Goal: Obtain resource: Obtain resource

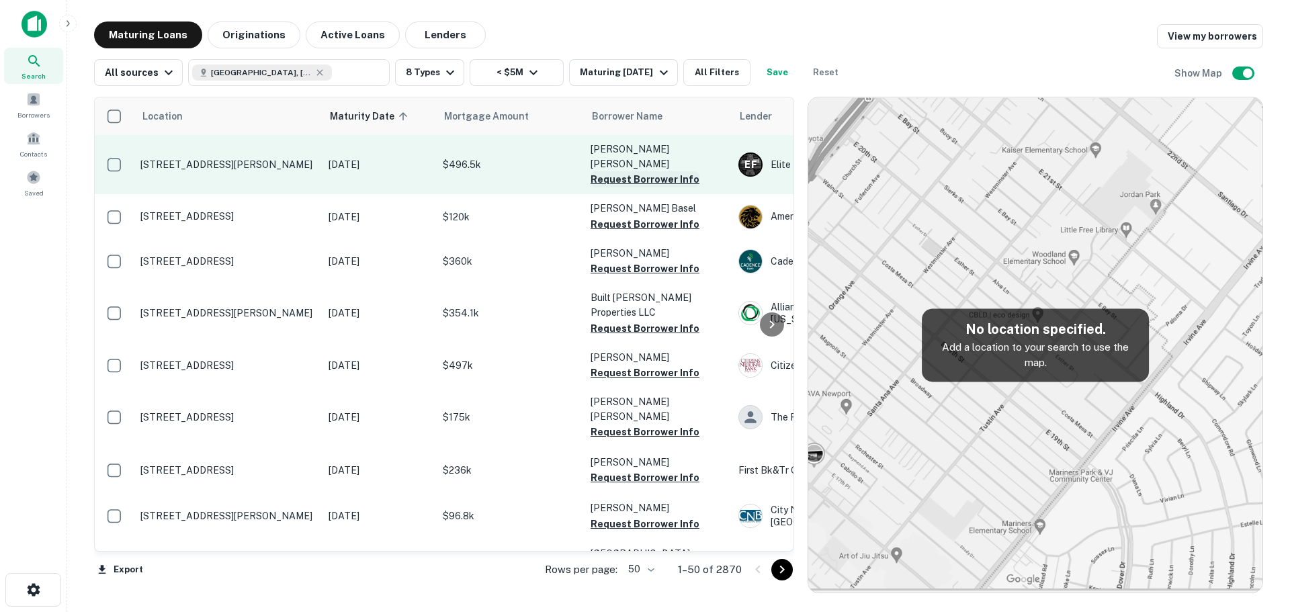
click at [645, 171] on button "Request Borrower Info" at bounding box center [645, 179] width 109 height 16
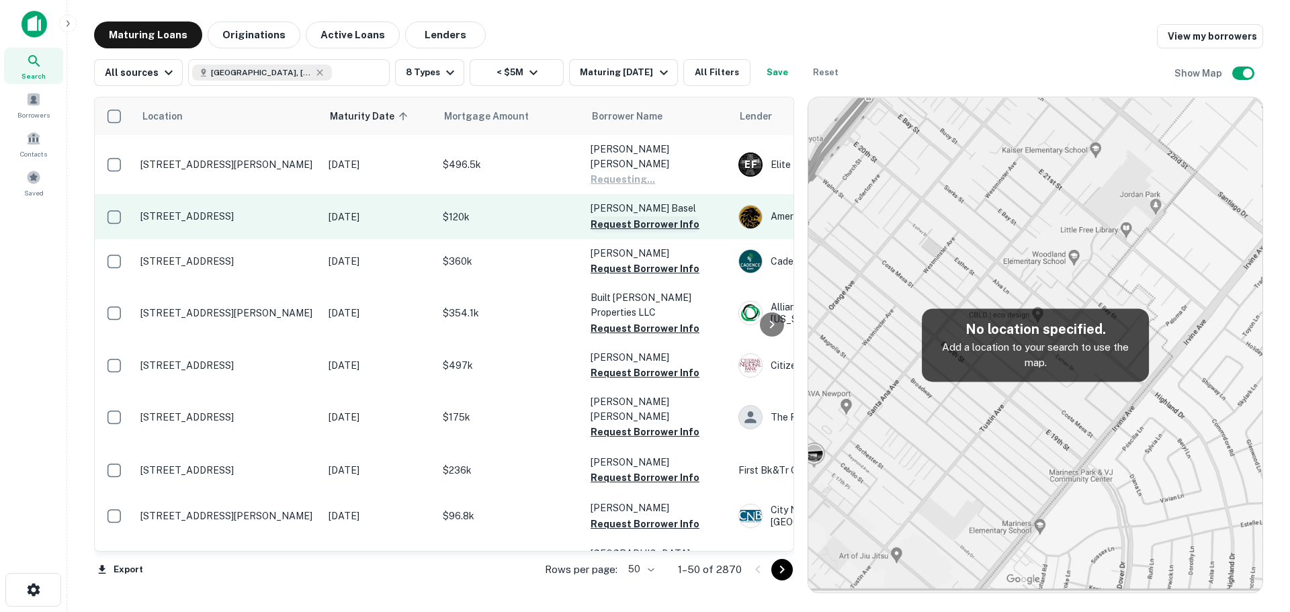
click at [641, 216] on button "Request Borrower Info" at bounding box center [645, 224] width 109 height 16
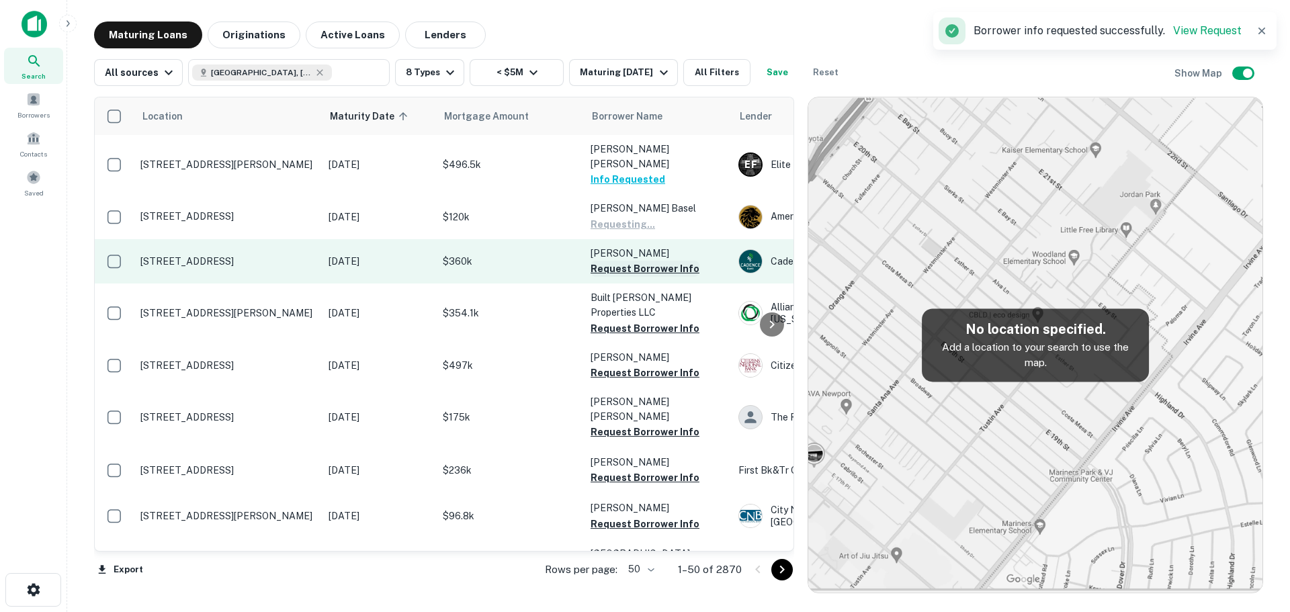
click at [635, 261] on button "Request Borrower Info" at bounding box center [645, 269] width 109 height 16
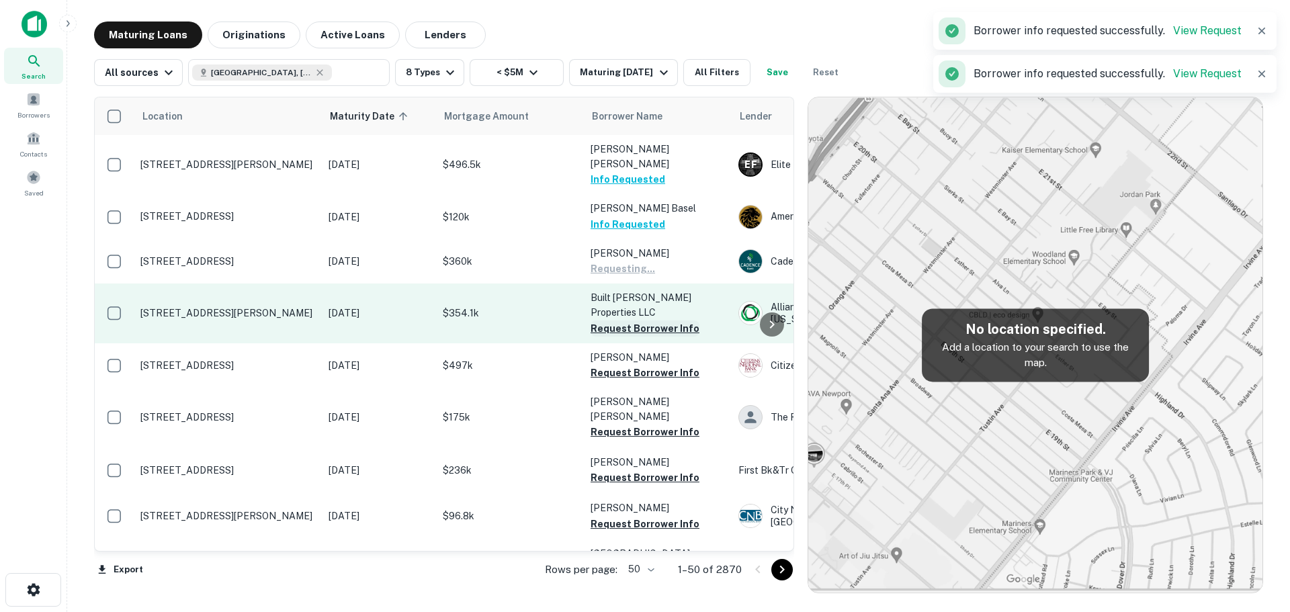
click at [625, 320] on button "Request Borrower Info" at bounding box center [645, 328] width 109 height 16
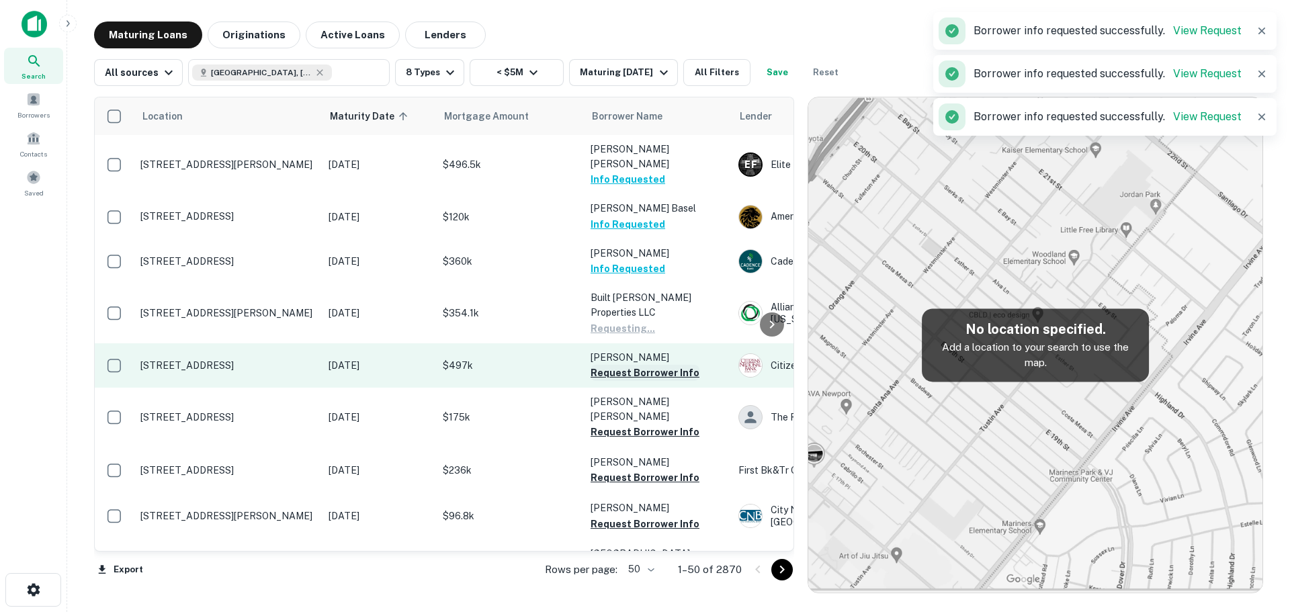
click at [633, 365] on button "Request Borrower Info" at bounding box center [645, 373] width 109 height 16
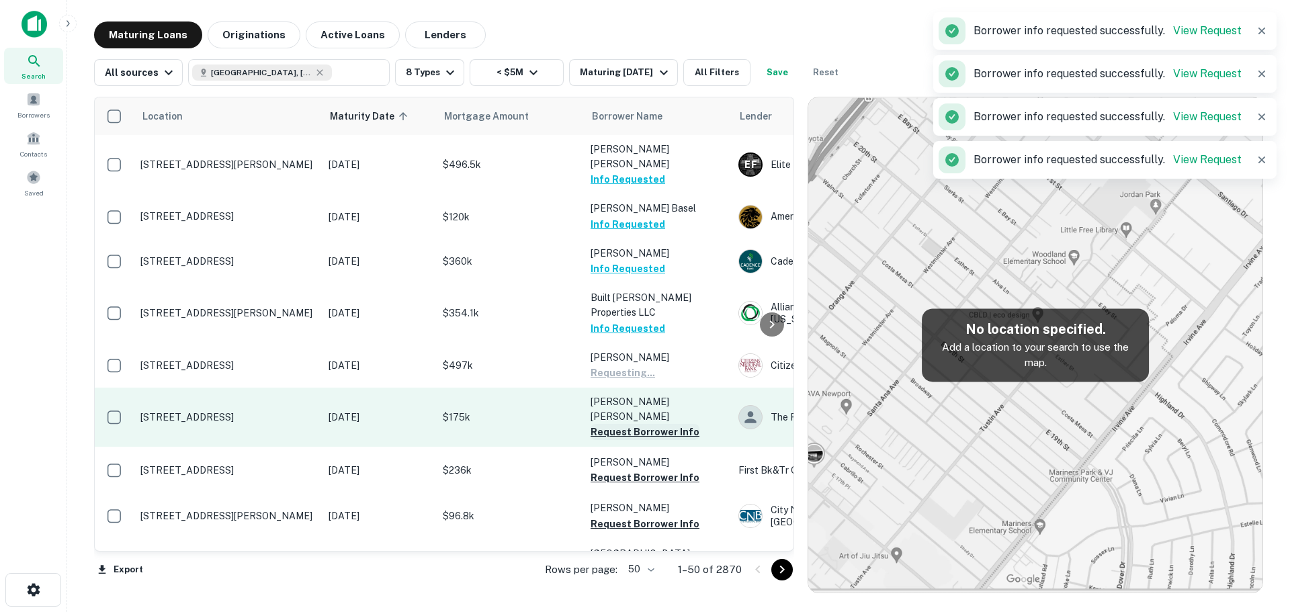
click at [631, 424] on button "Request Borrower Info" at bounding box center [645, 432] width 109 height 16
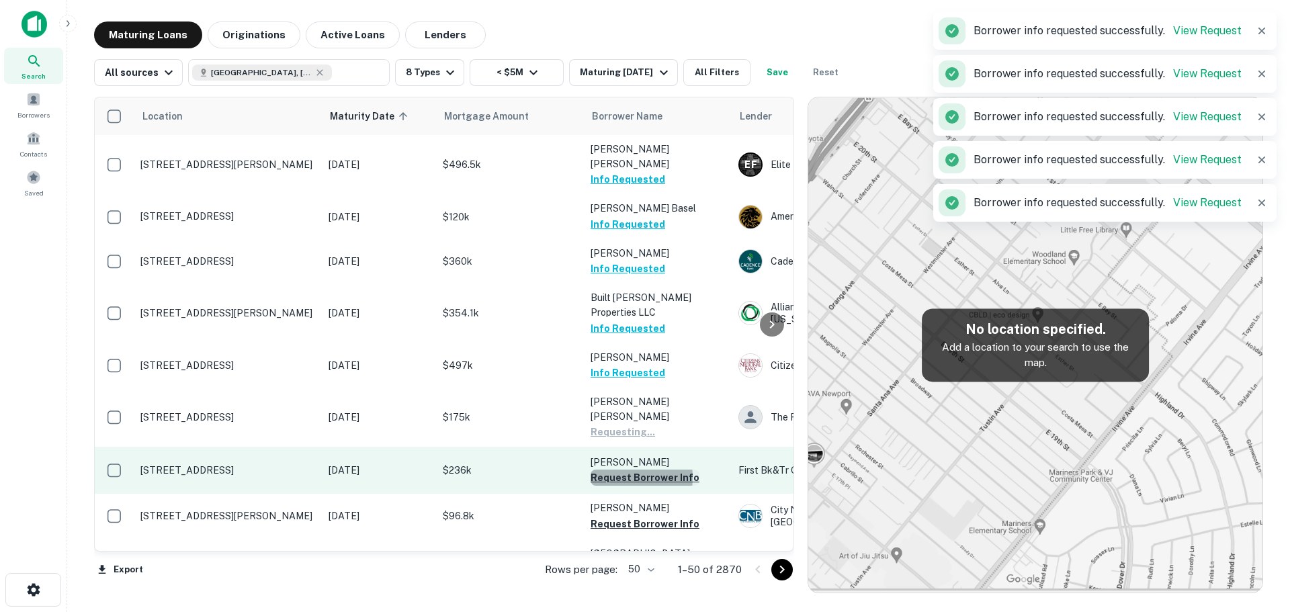
click at [620, 470] on button "Request Borrower Info" at bounding box center [645, 478] width 109 height 16
drag, startPoint x: 626, startPoint y: 476, endPoint x: 540, endPoint y: 421, distance: 102.1
click at [626, 516] on button "Request Borrower Info" at bounding box center [645, 524] width 109 height 16
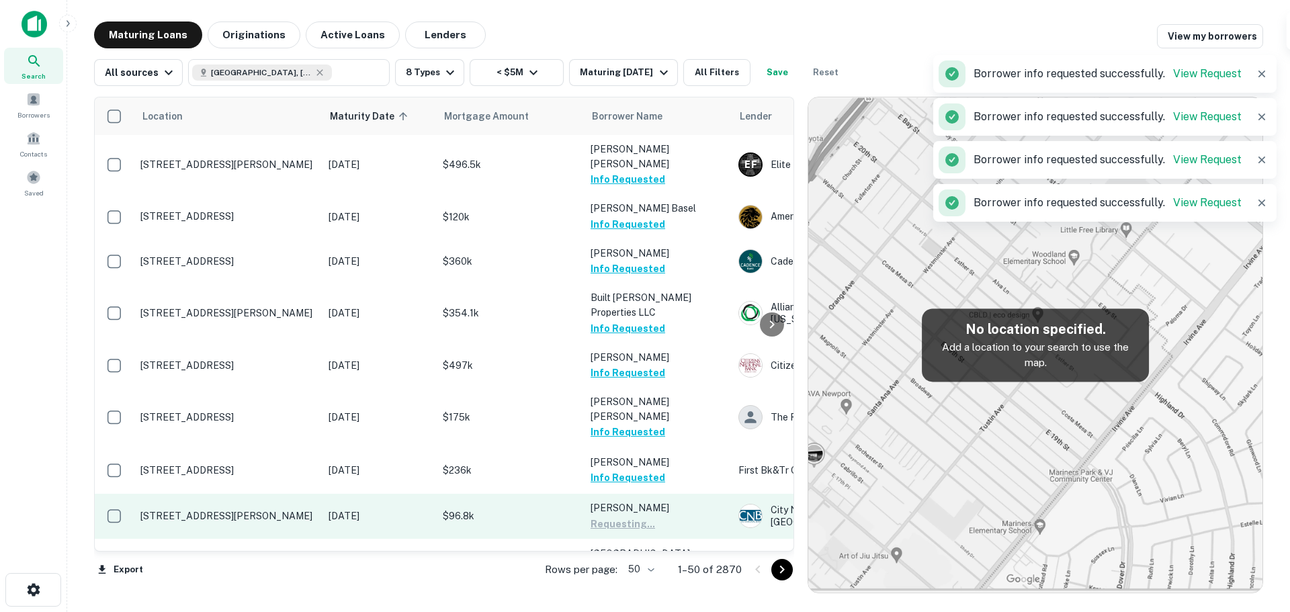
scroll to position [202, 0]
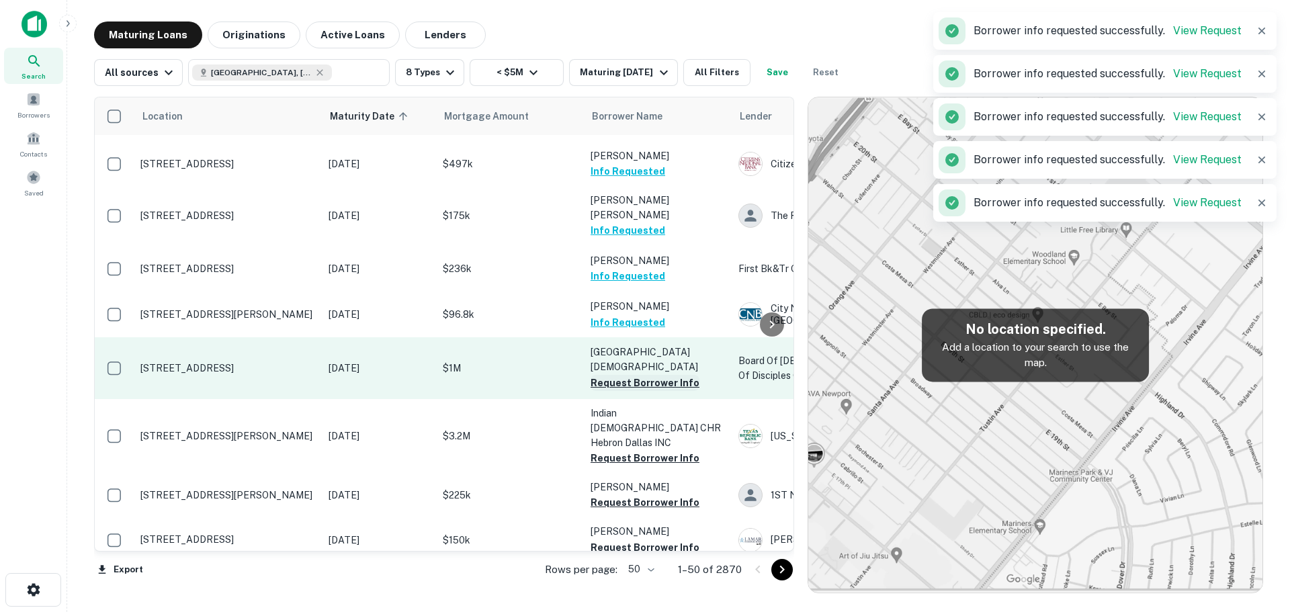
click at [632, 375] on button "Request Borrower Info" at bounding box center [645, 383] width 109 height 16
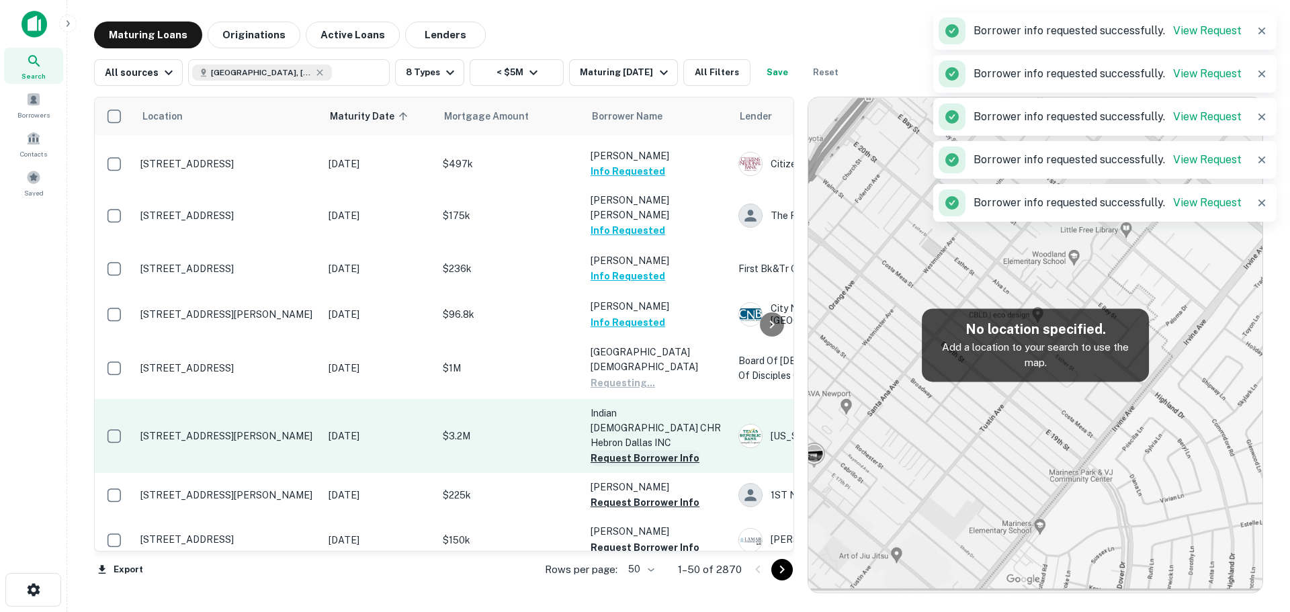
click at [616, 450] on button "Request Borrower Info" at bounding box center [645, 458] width 109 height 16
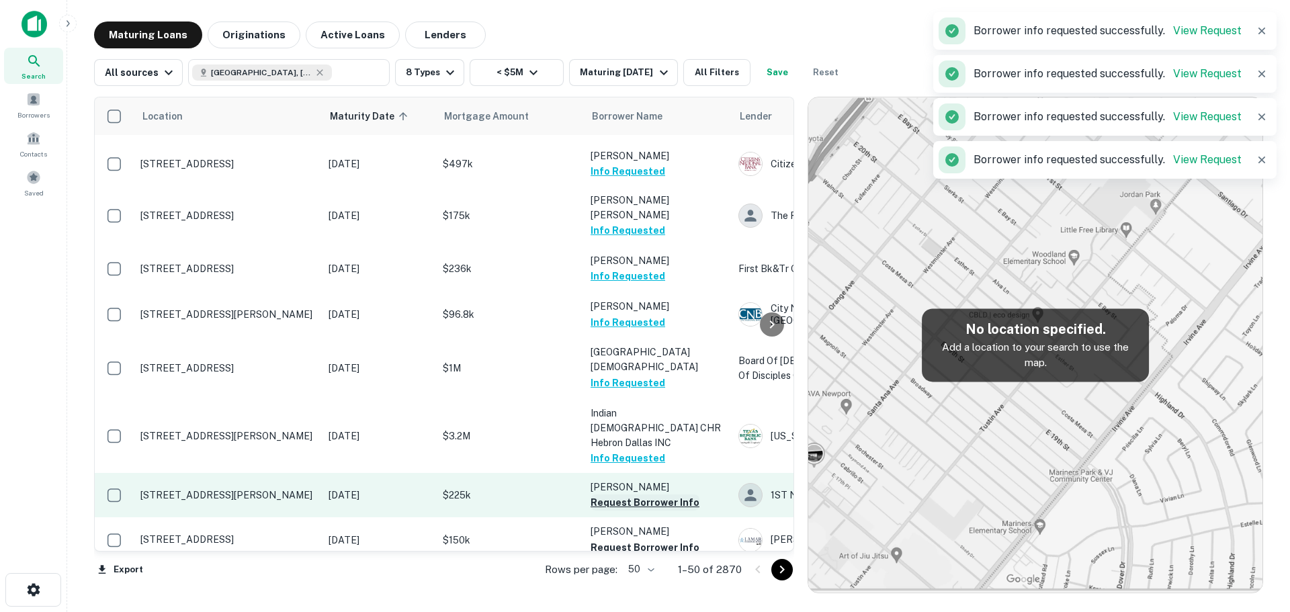
click at [632, 494] on button "Request Borrower Info" at bounding box center [645, 502] width 109 height 16
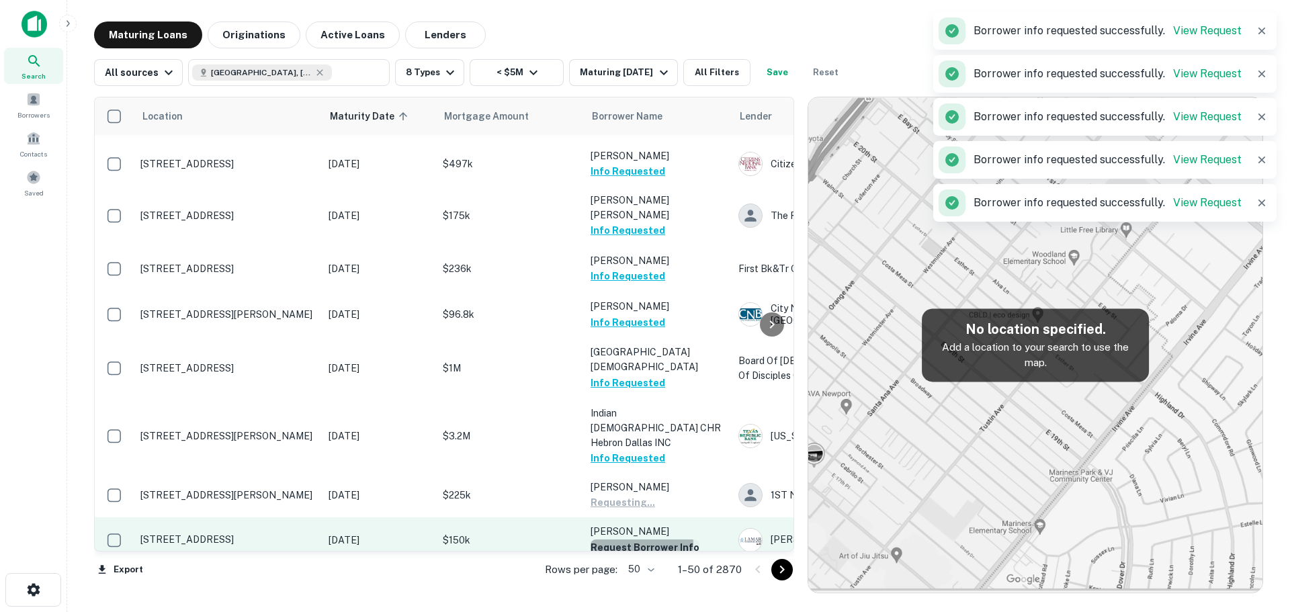
click at [631, 539] on button "Request Borrower Info" at bounding box center [645, 547] width 109 height 16
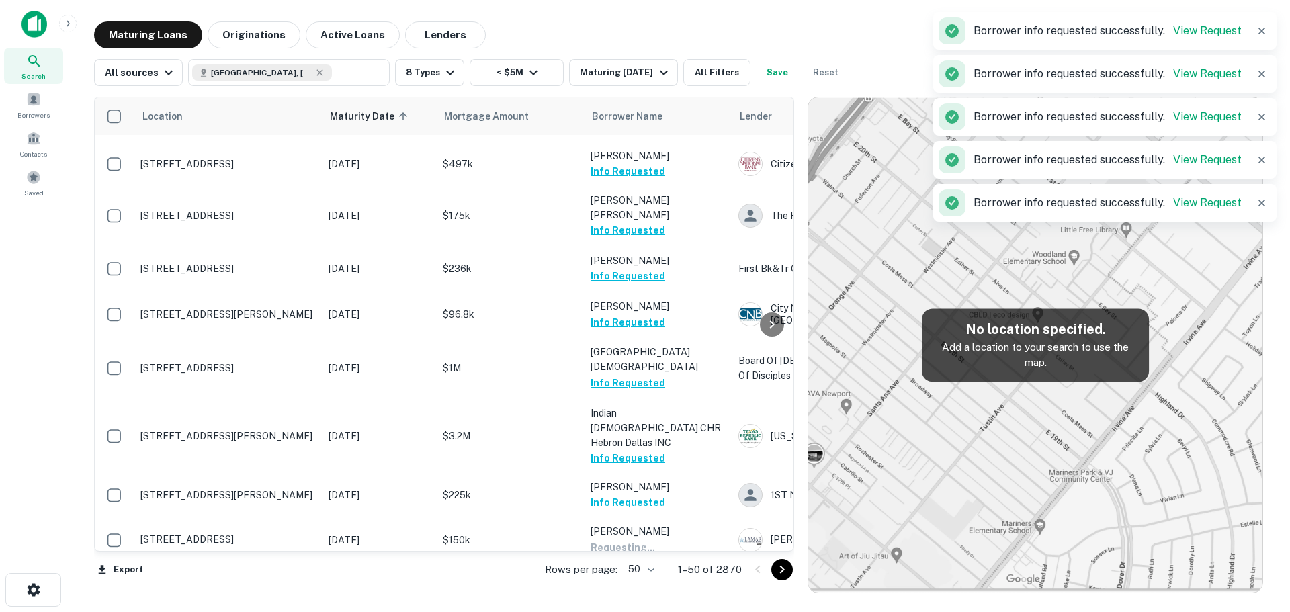
click at [614, 584] on button "Request Borrower Info" at bounding box center [645, 592] width 109 height 16
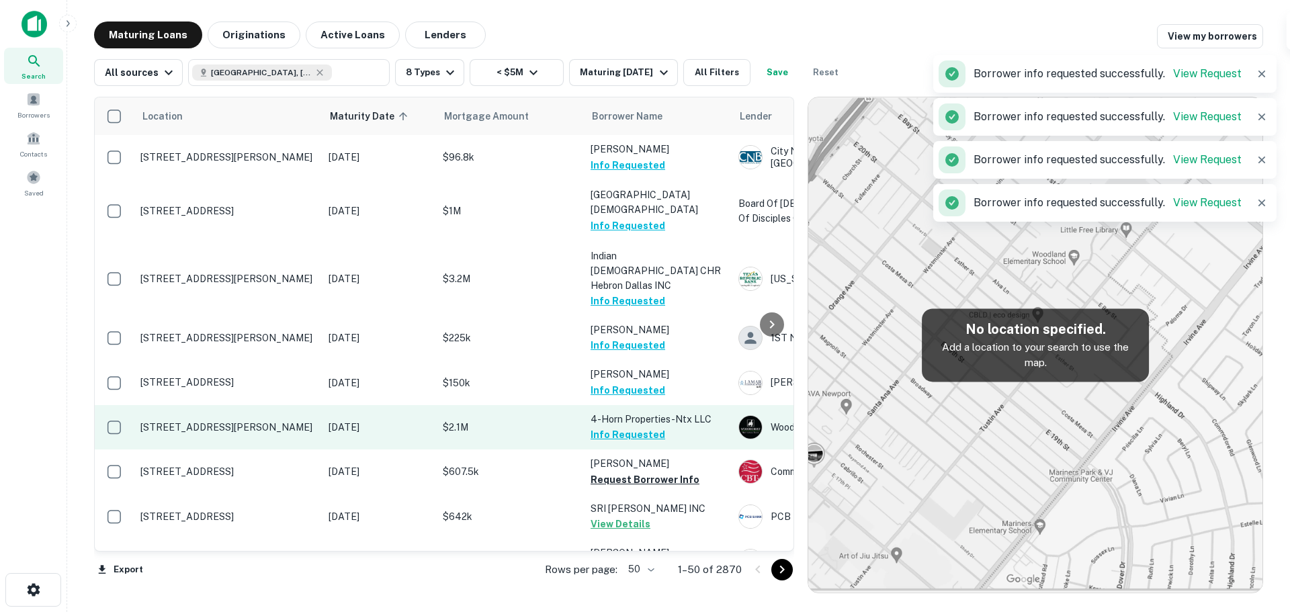
scroll to position [403, 0]
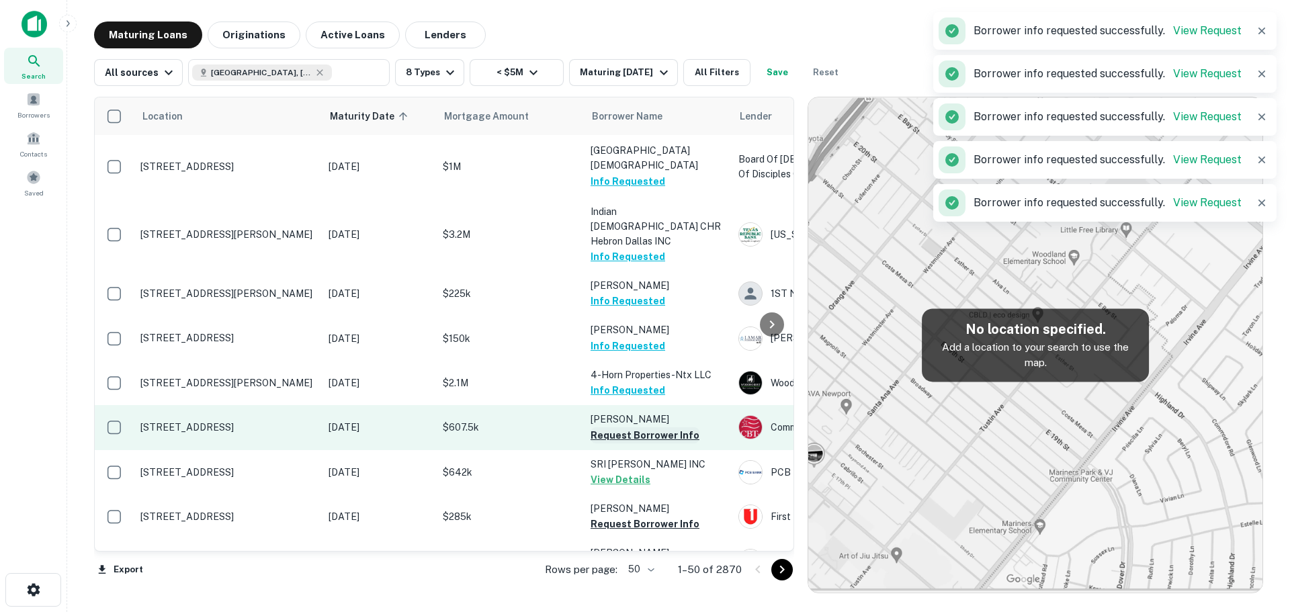
click at [625, 427] on button "Request Borrower Info" at bounding box center [645, 435] width 109 height 16
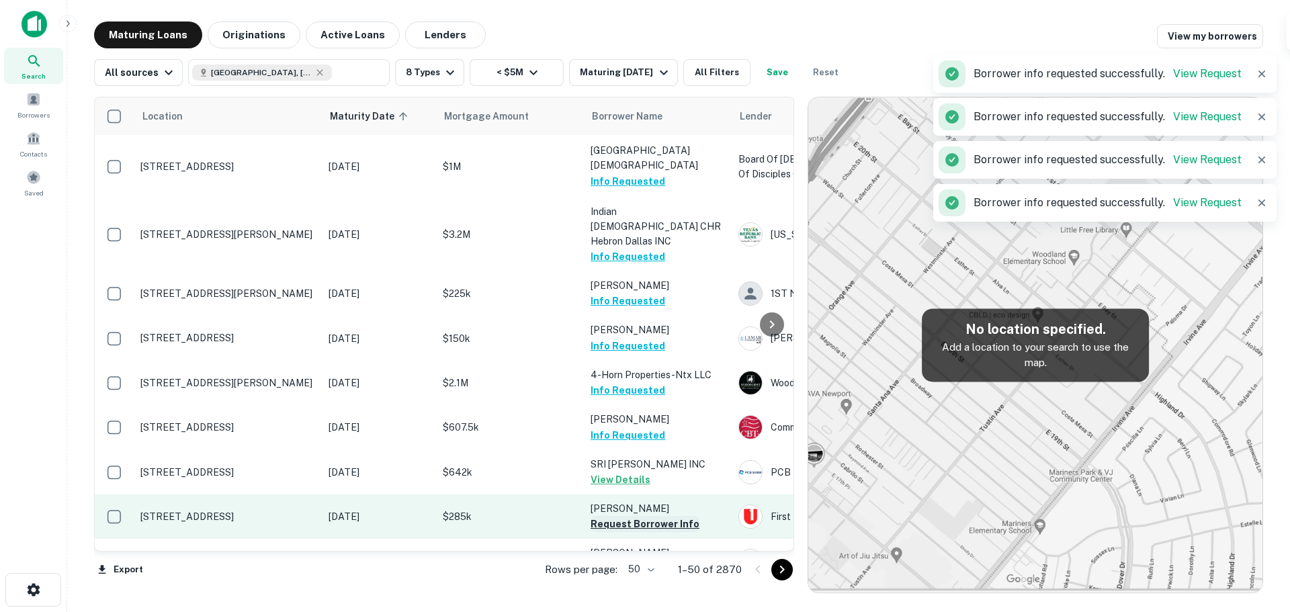
click at [612, 516] on button "Request Borrower Info" at bounding box center [645, 524] width 109 height 16
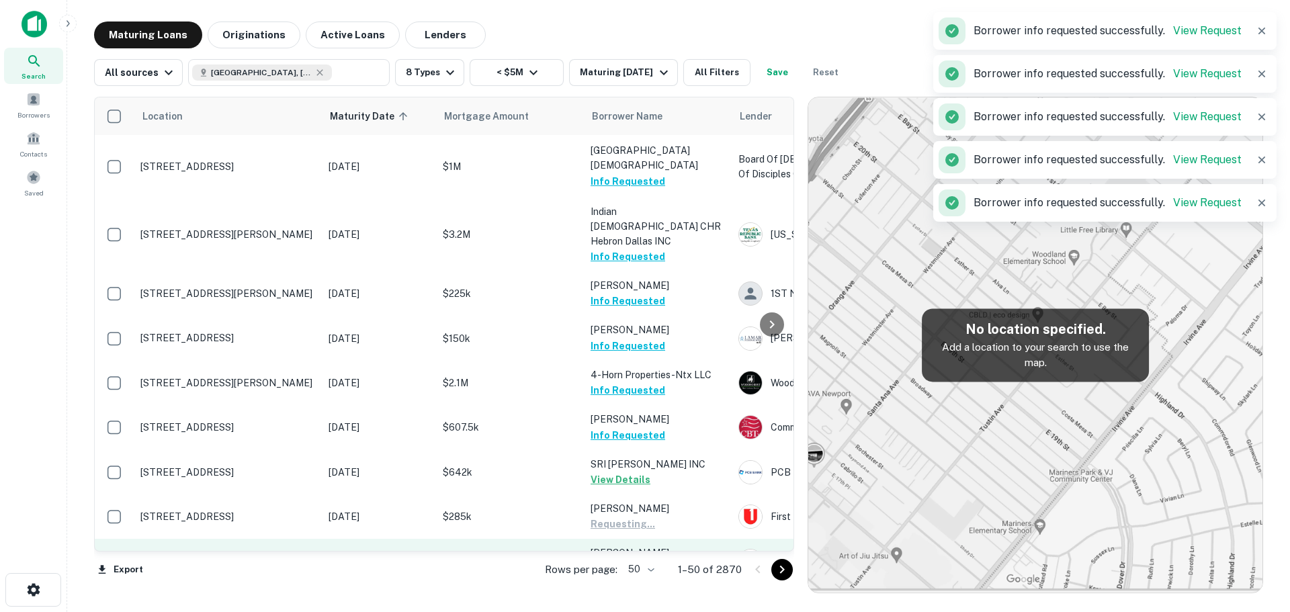
click at [615, 561] on button "Request Borrower Info" at bounding box center [645, 569] width 109 height 16
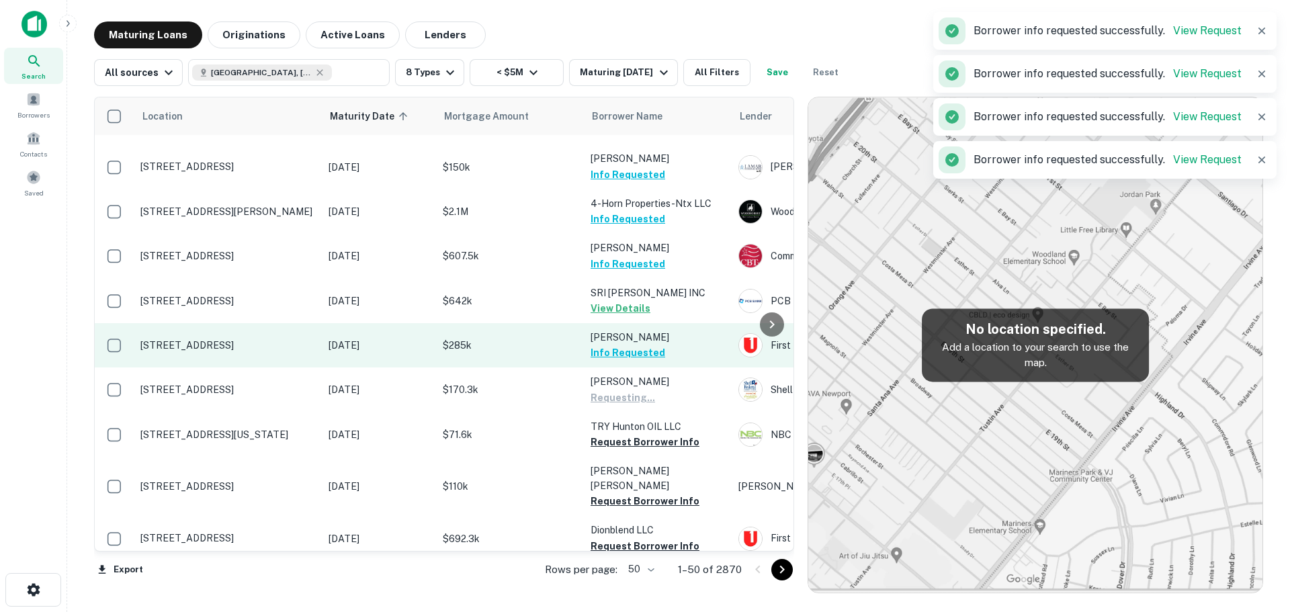
scroll to position [605, 0]
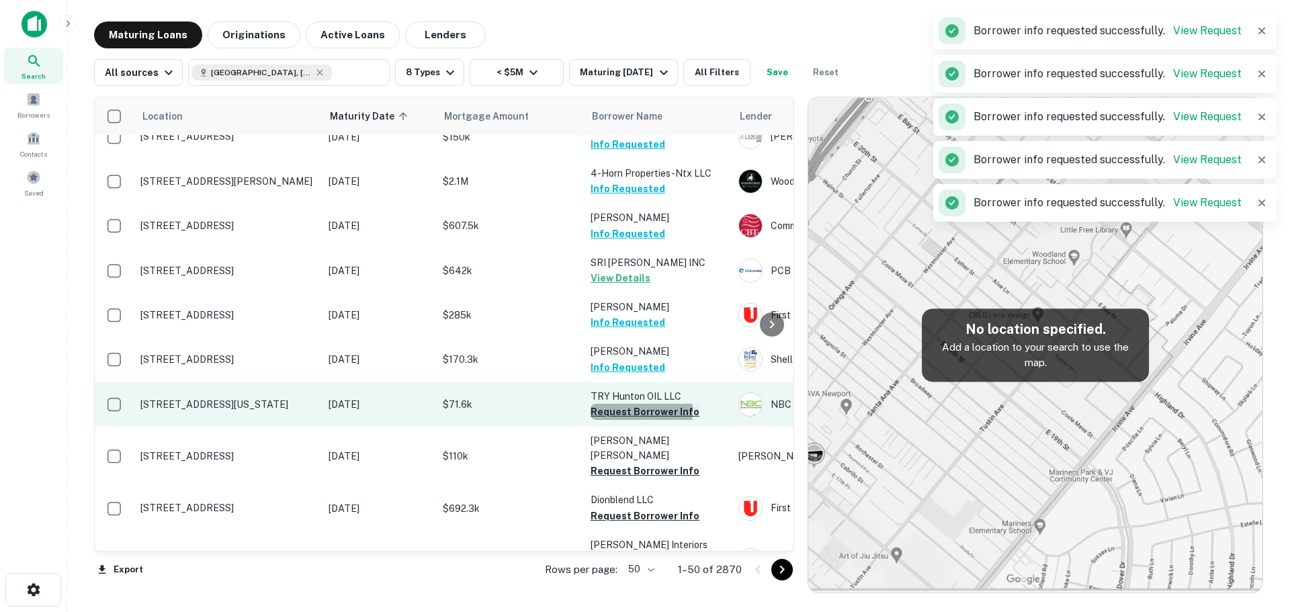
click at [617, 404] on button "Request Borrower Info" at bounding box center [645, 412] width 109 height 16
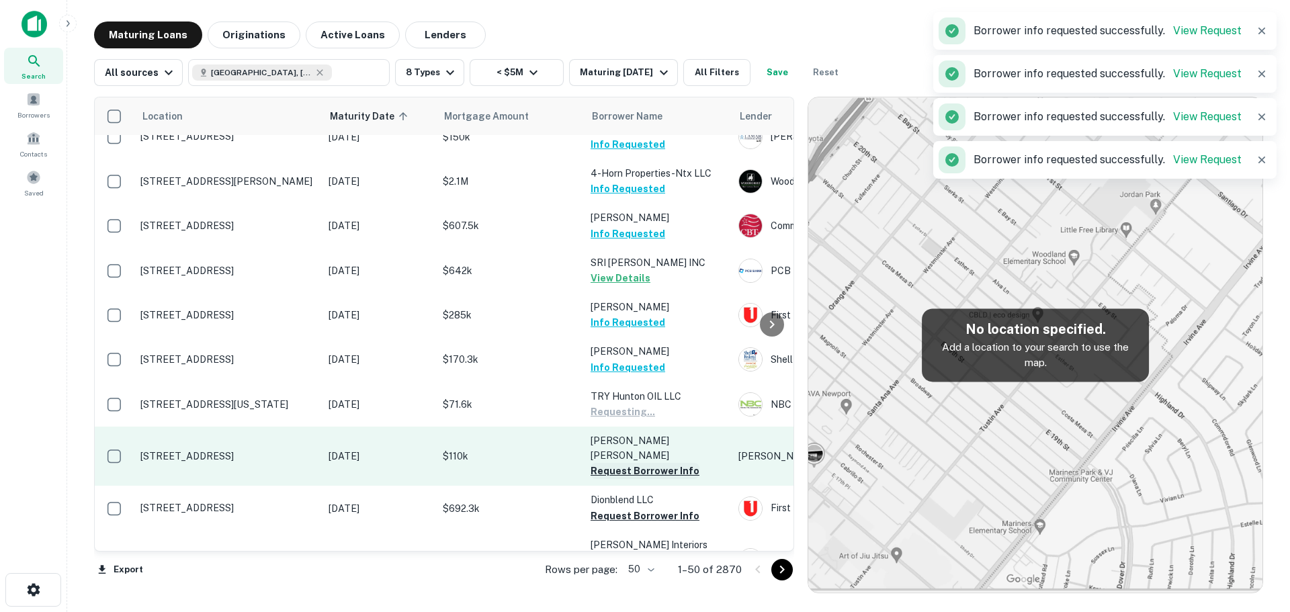
click at [613, 463] on button "Request Borrower Info" at bounding box center [645, 471] width 109 height 16
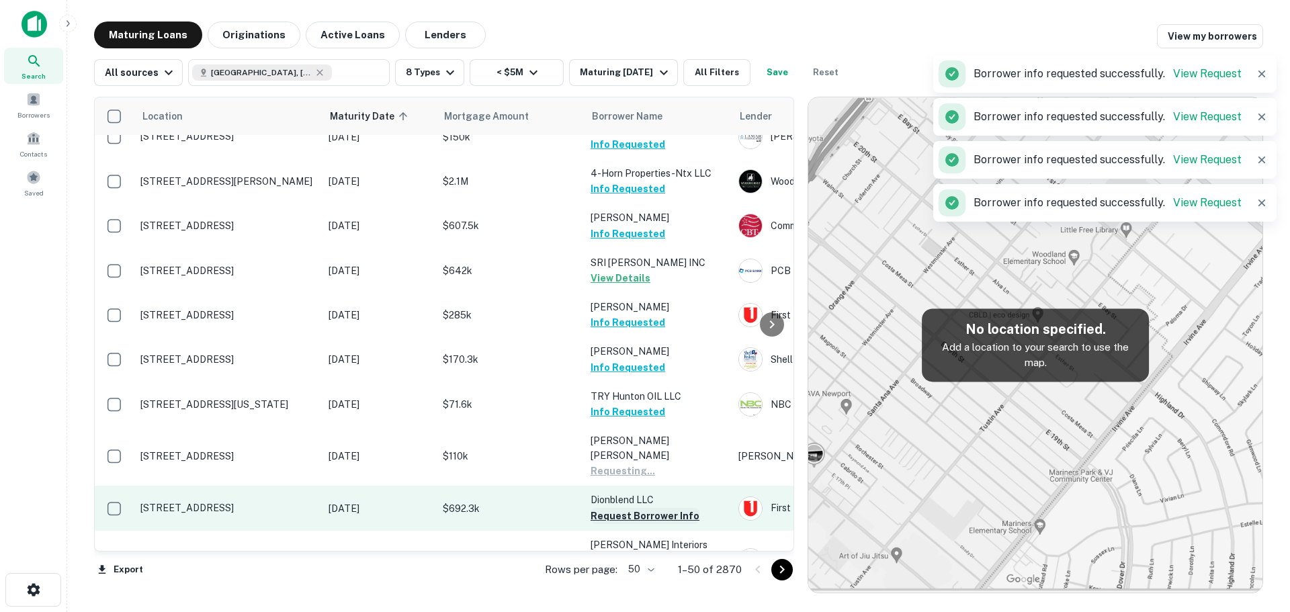
click at [610, 508] on button "Request Borrower Info" at bounding box center [645, 516] width 109 height 16
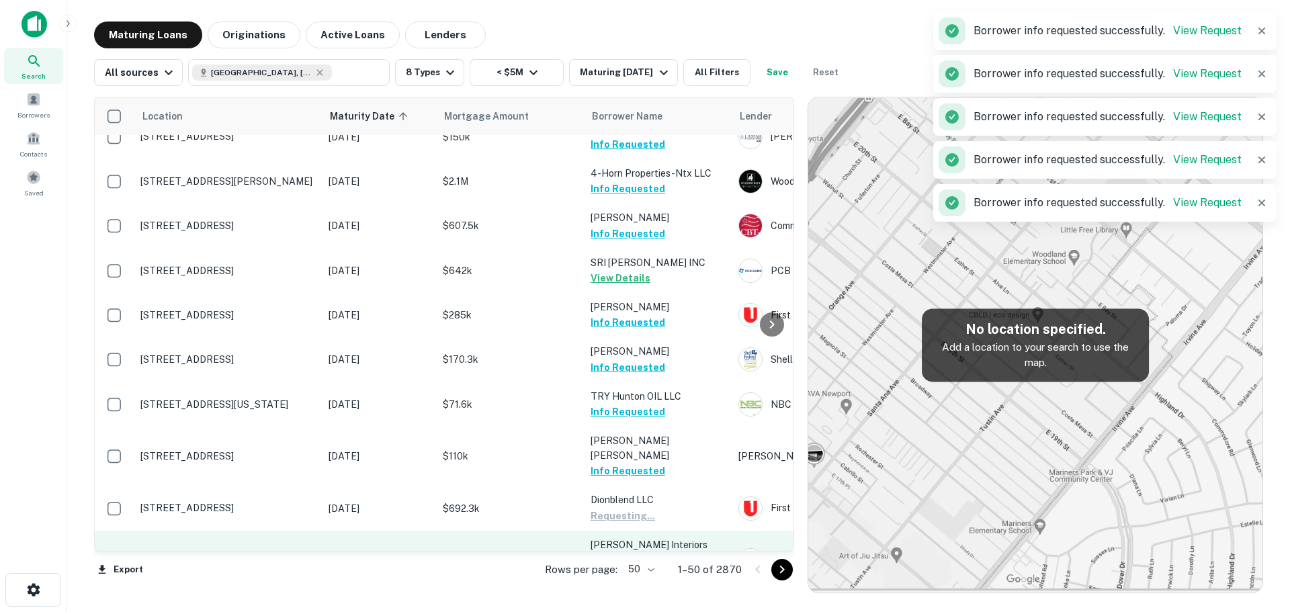
click at [612, 567] on button "Request Borrower Info" at bounding box center [645, 575] width 109 height 16
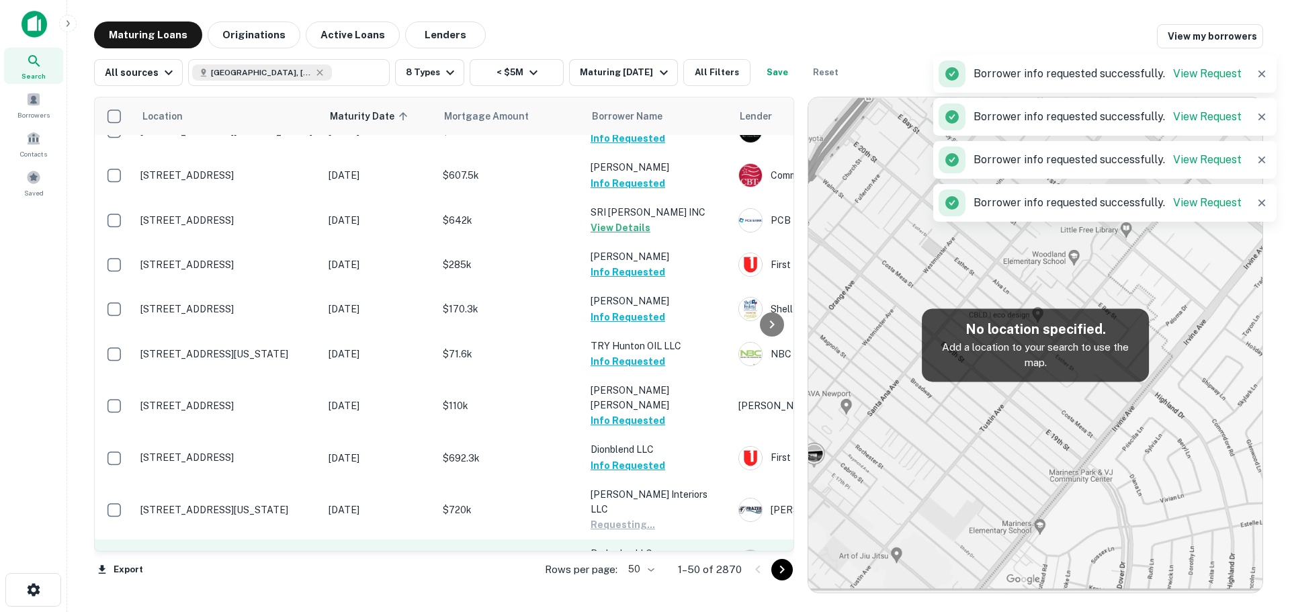
scroll to position [739, 0]
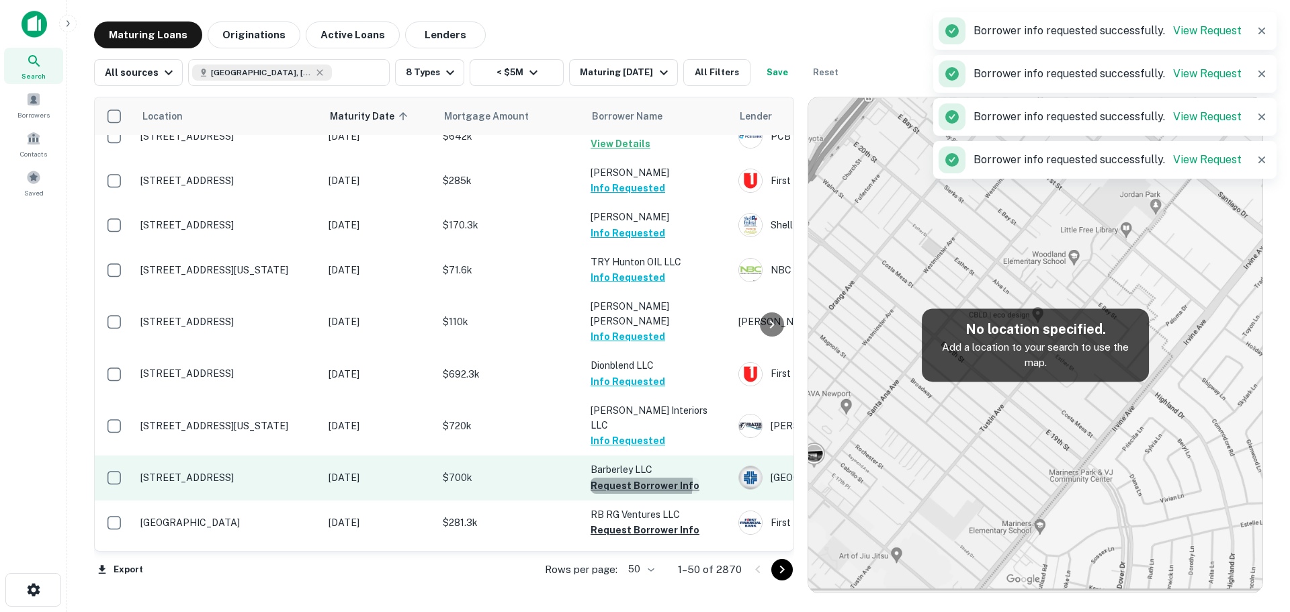
click at [619, 478] on button "Request Borrower Info" at bounding box center [645, 486] width 109 height 16
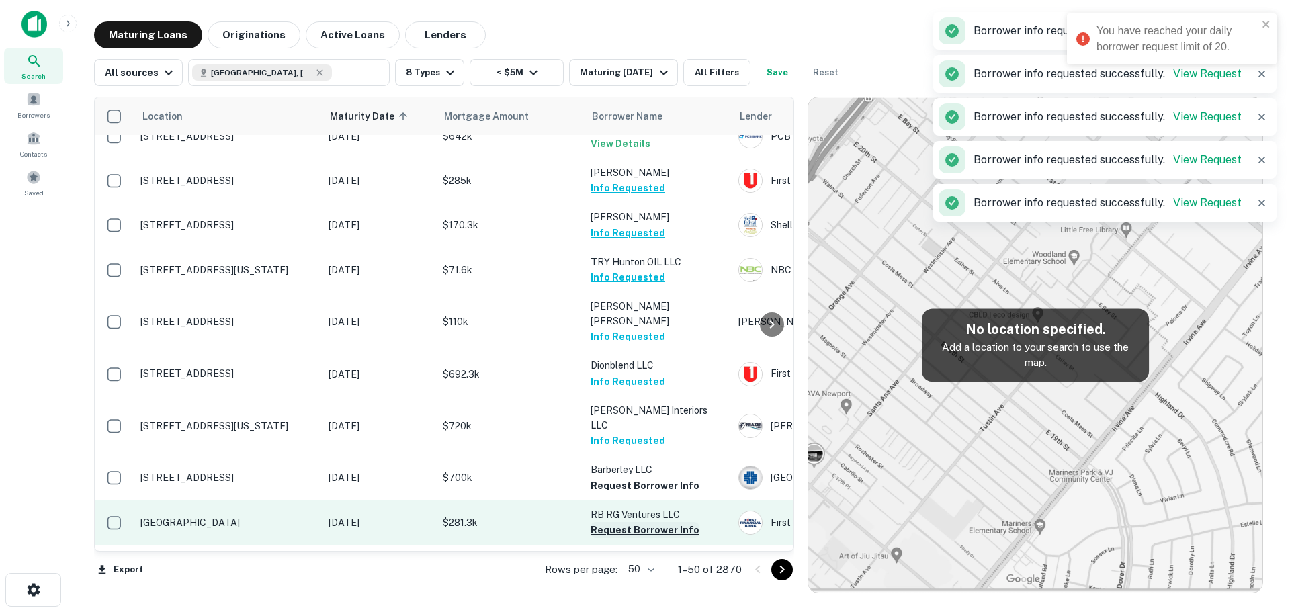
click at [614, 522] on button "Request Borrower Info" at bounding box center [645, 530] width 109 height 16
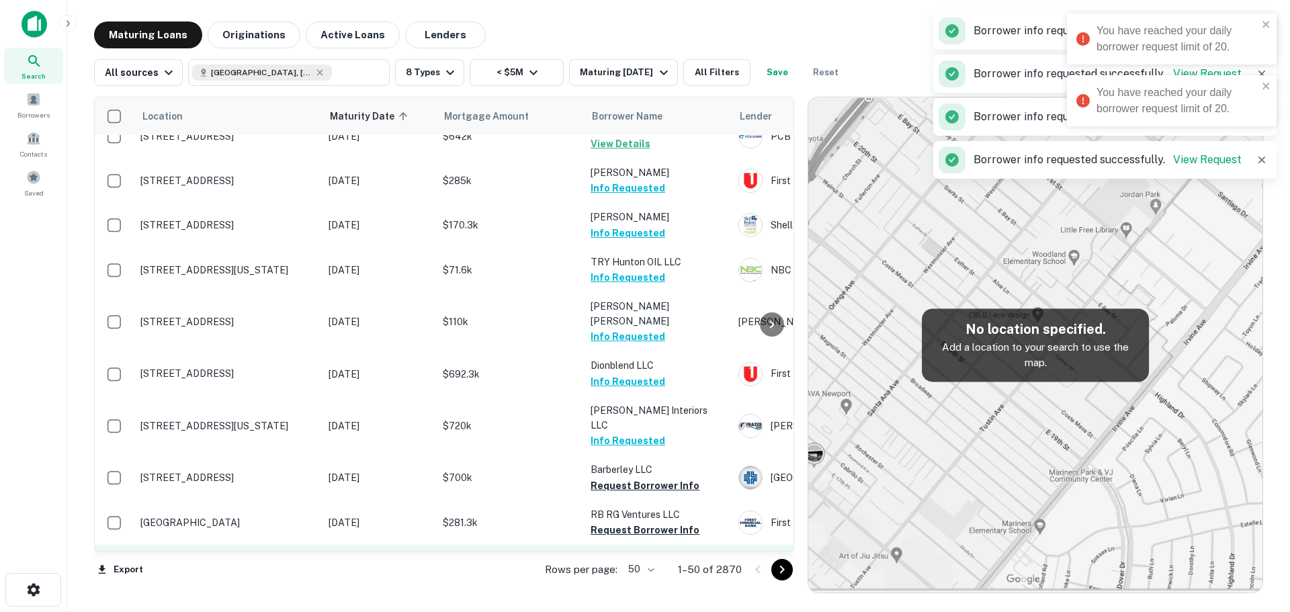
click at [621, 566] on button "Request Borrower Info" at bounding box center [645, 574] width 109 height 16
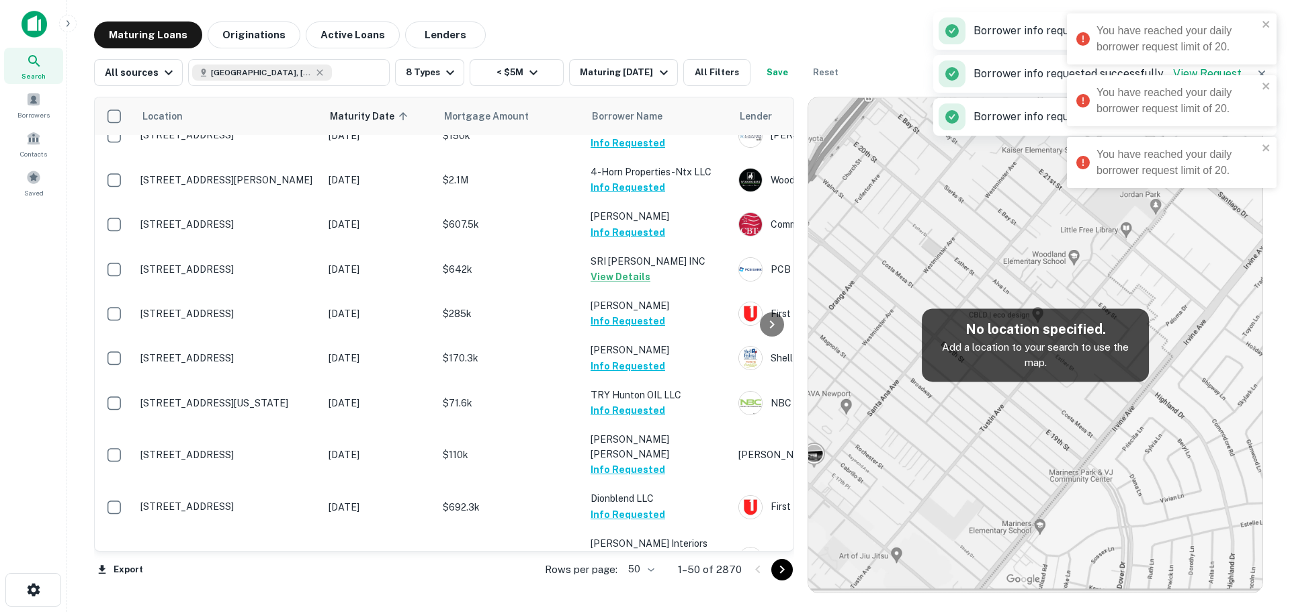
scroll to position [605, 0]
